Goal: Go to known website: Access a specific website the user already knows

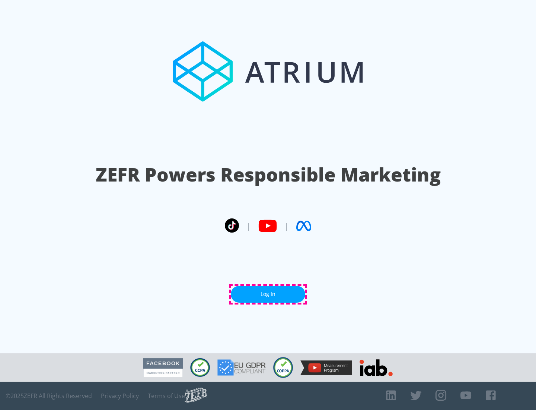
click at [268, 294] on link "Log In" at bounding box center [268, 294] width 74 height 17
